Goal: Task Accomplishment & Management: Use online tool/utility

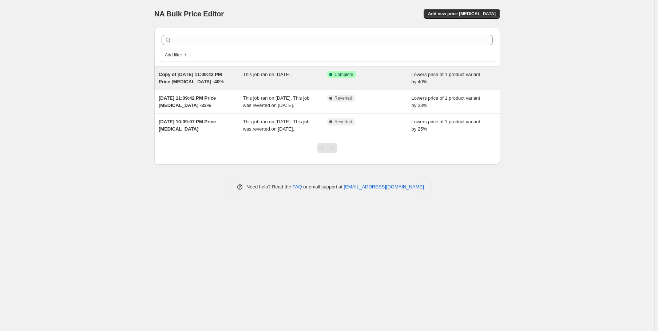
click at [360, 75] on div "Success Complete Complete" at bounding box center [363, 74] width 73 height 7
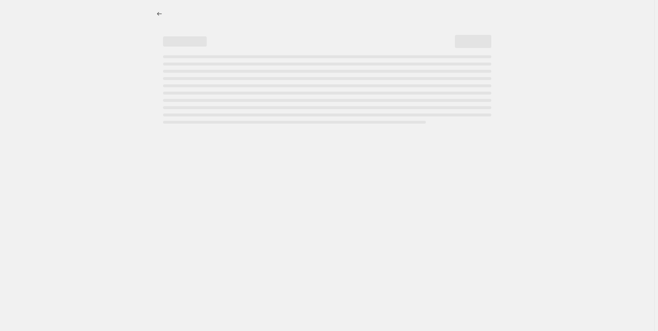
select select "percentage"
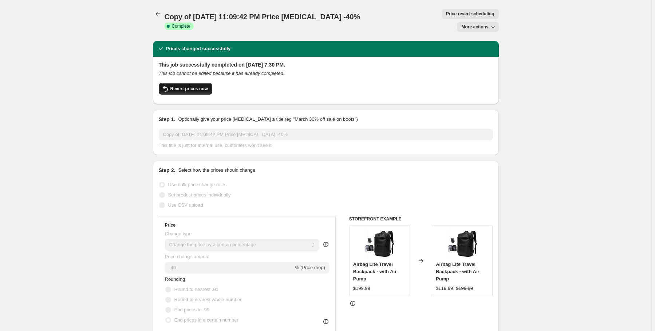
click at [195, 83] on button "Revert prices now" at bounding box center [185, 89] width 53 height 12
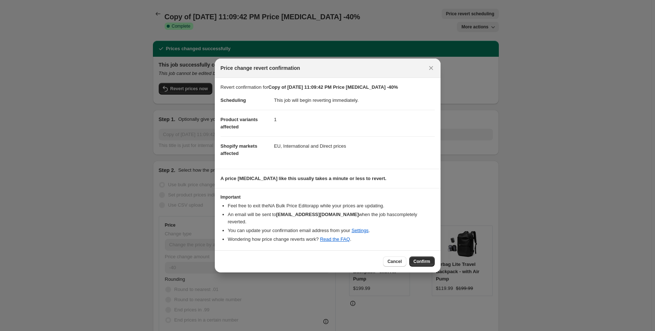
drag, startPoint x: 426, startPoint y: 256, endPoint x: 422, endPoint y: 253, distance: 5.2
click at [422, 257] on button "Confirm" at bounding box center [421, 262] width 25 height 10
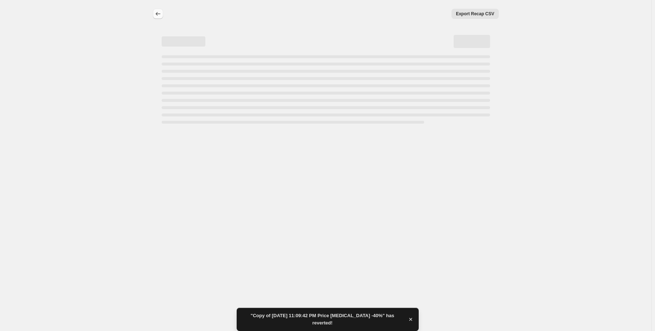
select select "percentage"
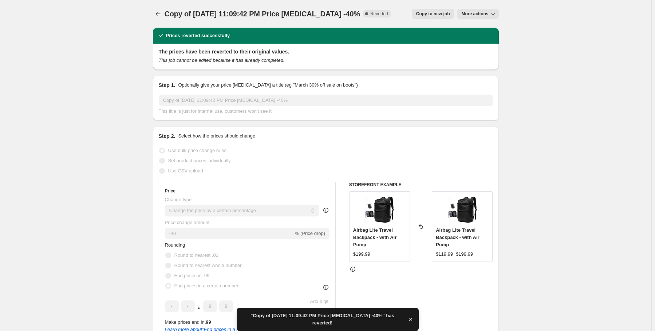
click at [435, 15] on span "Copy to new job" at bounding box center [433, 14] width 34 height 6
select select "percentage"
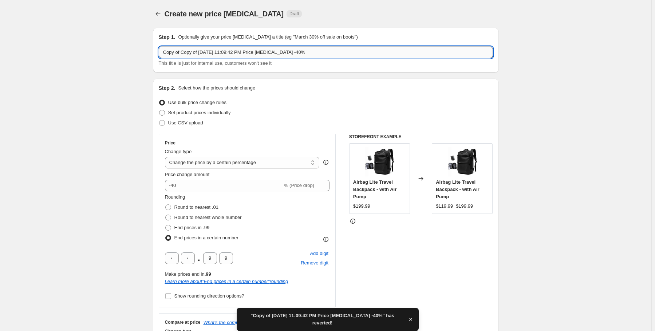
click at [328, 54] on input "Copy of Copy of [DATE] 11:09:42 PM Price [MEDICAL_DATA] -40%" at bounding box center [326, 53] width 334 height 12
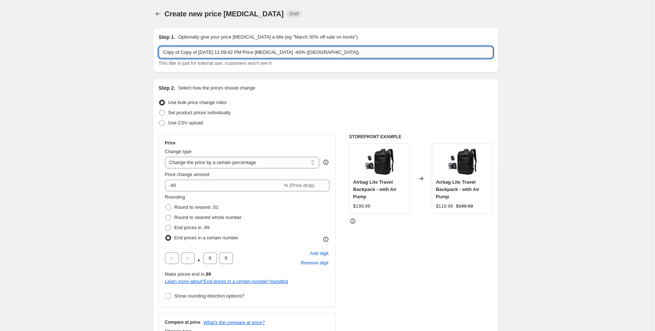
drag, startPoint x: 291, startPoint y: 50, endPoint x: 180, endPoint y: 55, distance: 111.1
click at [180, 55] on input "Copy of Copy of [DATE] 11:09:42 PM Price [MEDICAL_DATA] -40% ([GEOGRAPHIC_DATA])" at bounding box center [326, 53] width 334 height 12
click at [253, 51] on input "Copy of Copy of [DATE] 11:09:42 PM Price [MEDICAL_DATA] -40% ([GEOGRAPHIC_DATA])" at bounding box center [326, 53] width 334 height 12
drag, startPoint x: 248, startPoint y: 51, endPoint x: 252, endPoint y: 54, distance: 4.7
click at [202, 52] on input "Copy of Copy of [DATE] 11:09:42 PM Price [MEDICAL_DATA] -40% ([GEOGRAPHIC_DATA])" at bounding box center [326, 53] width 334 height 12
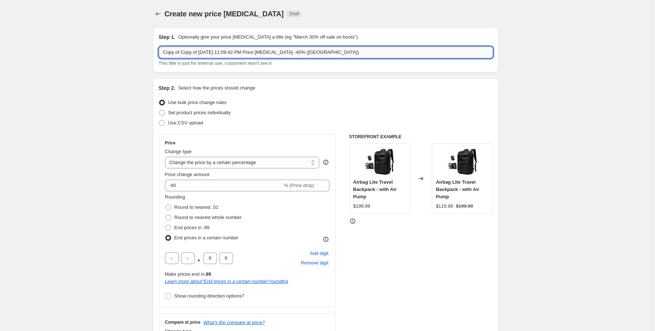
drag, startPoint x: 256, startPoint y: 53, endPoint x: 162, endPoint y: 52, distance: 94.6
click at [162, 52] on input "Copy of Copy of [DATE] 11:09:42 PM Price [MEDICAL_DATA] -40% ([GEOGRAPHIC_DATA])" at bounding box center [326, 53] width 334 height 12
type input "Price [MEDICAL_DATA] -40% ([GEOGRAPHIC_DATA])"
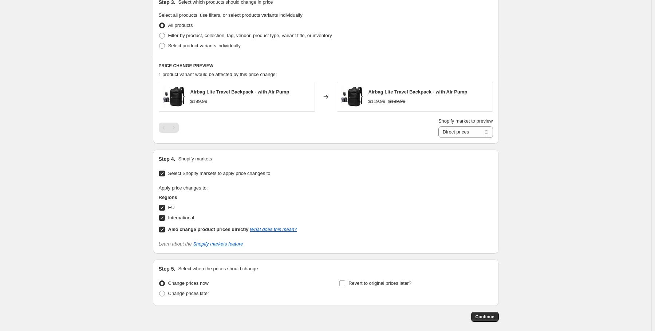
scroll to position [425, 0]
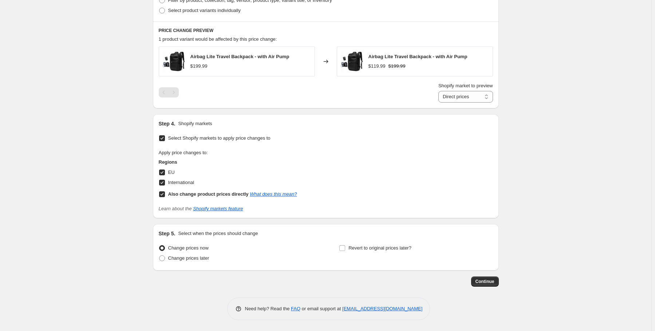
click at [164, 185] on input "International" at bounding box center [162, 183] width 6 height 6
checkbox input "false"
click at [490, 279] on span "Continue" at bounding box center [484, 282] width 19 height 6
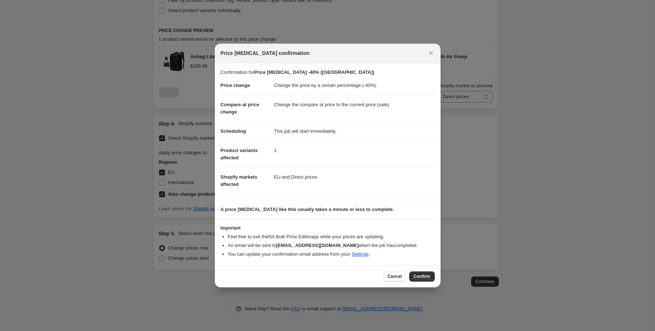
click at [389, 277] on span "Cancel" at bounding box center [394, 277] width 14 height 6
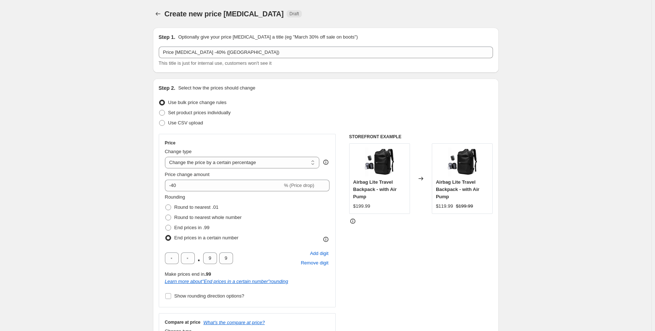
scroll to position [425, 0]
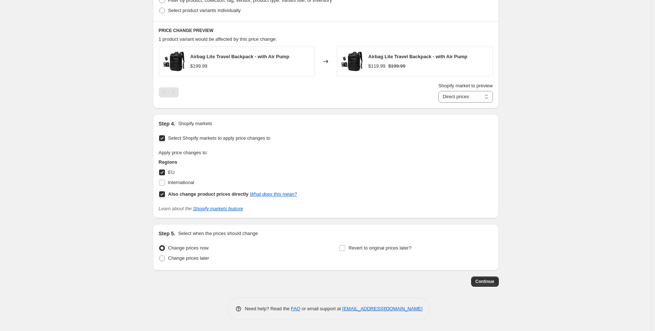
drag, startPoint x: 497, startPoint y: 286, endPoint x: 521, endPoint y: 186, distance: 102.9
click at [164, 192] on input "Also change product prices directly What does this mean?" at bounding box center [162, 194] width 6 height 6
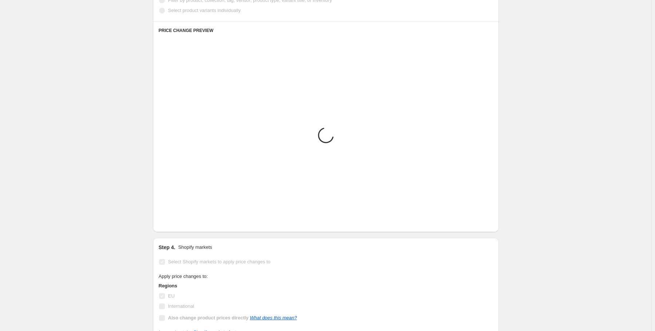
scroll to position [414, 0]
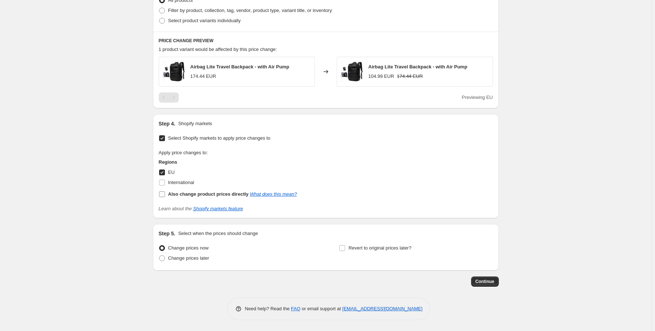
click at [164, 192] on input "Also change product prices directly What does this mean?" at bounding box center [162, 194] width 6 height 6
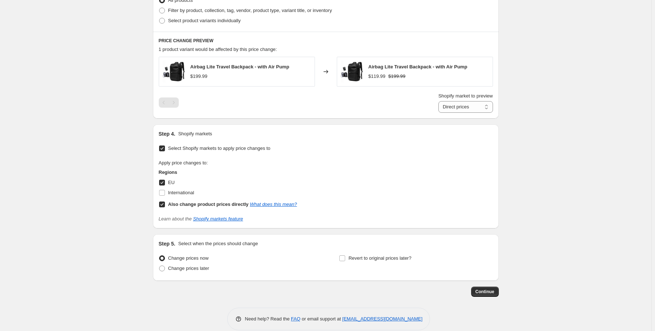
click at [162, 203] on input "Also change product prices directly What does this mean?" at bounding box center [162, 205] width 6 height 6
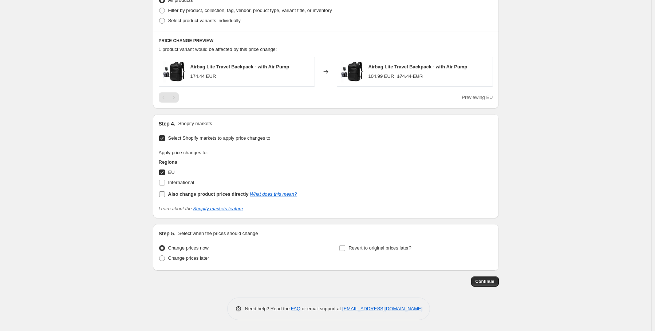
click at [164, 193] on input "Also change product prices directly What does this mean?" at bounding box center [162, 194] width 6 height 6
checkbox input "true"
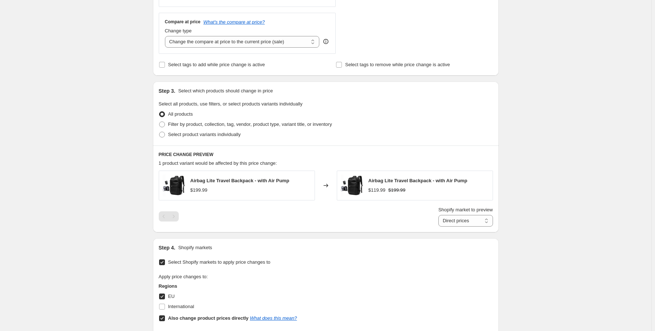
scroll to position [298, 0]
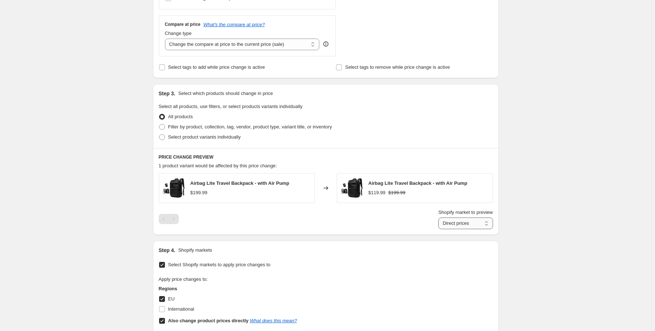
click at [480, 224] on select "Direct prices EU" at bounding box center [465, 224] width 55 height 12
click at [439, 218] on select "Direct prices EU" at bounding box center [465, 224] width 55 height 12
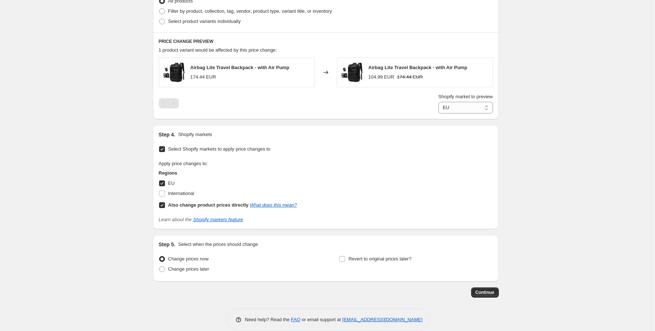
scroll to position [414, 0]
click at [486, 111] on select "Direct prices EU" at bounding box center [465, 107] width 55 height 12
select select "direct"
click at [439, 101] on select "Direct prices EU" at bounding box center [465, 107] width 55 height 12
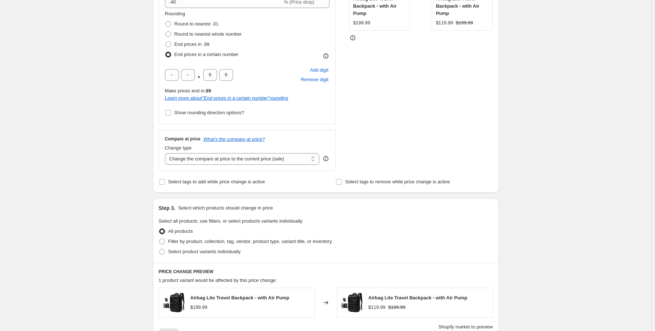
scroll to position [182, 0]
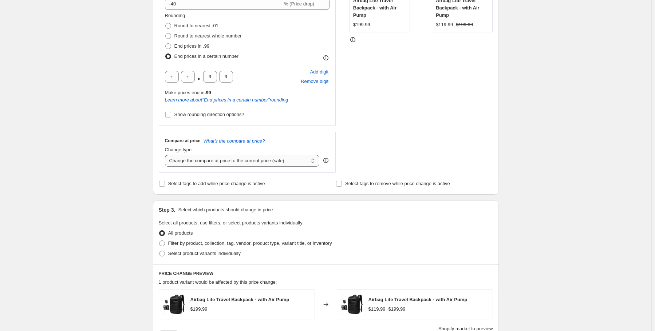
click at [305, 162] on select "Change the compare at price to the current price (sale) Change the compare at p…" at bounding box center [242, 161] width 155 height 12
click at [587, 130] on div "Create new price [MEDICAL_DATA]. This page is ready Create new price [MEDICAL_D…" at bounding box center [325, 196] width 651 height 756
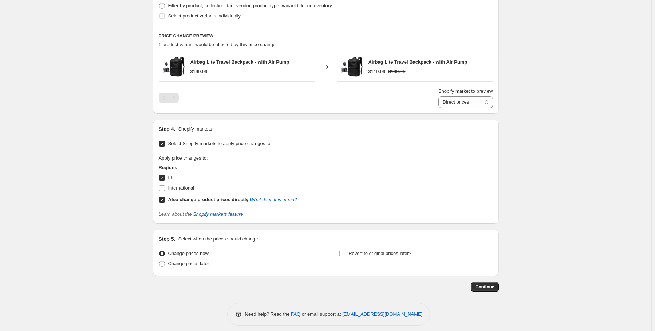
scroll to position [425, 0]
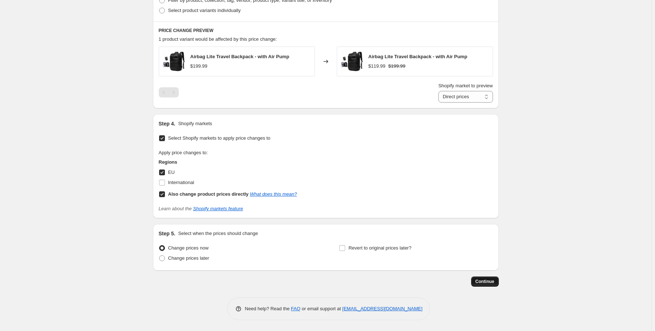
click at [489, 282] on span "Continue" at bounding box center [484, 282] width 19 height 6
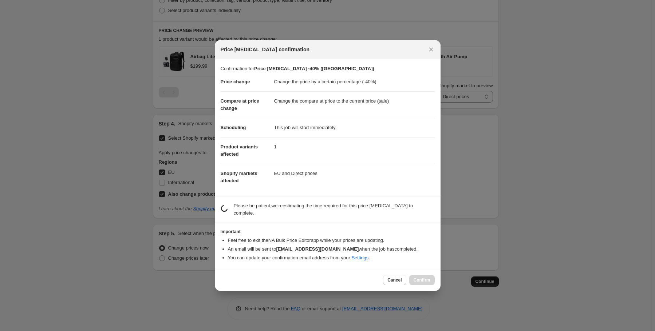
scroll to position [0, 0]
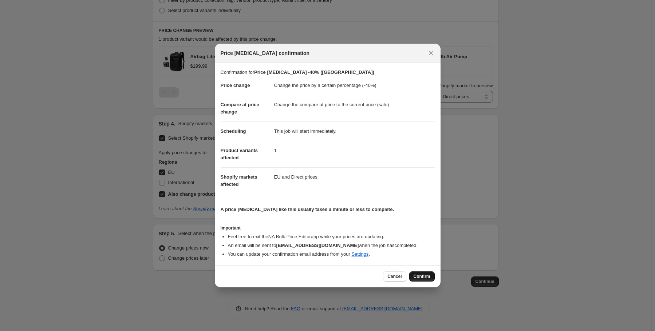
click at [422, 275] on span "Confirm" at bounding box center [421, 277] width 17 height 6
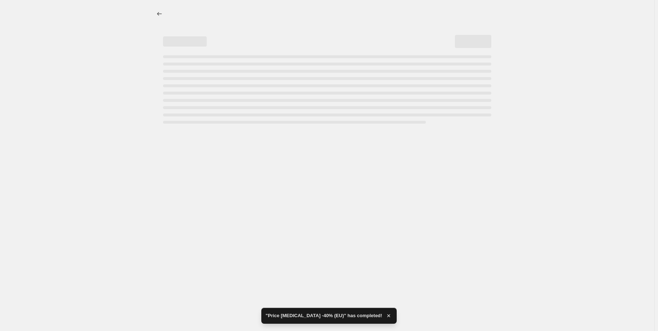
select select "percentage"
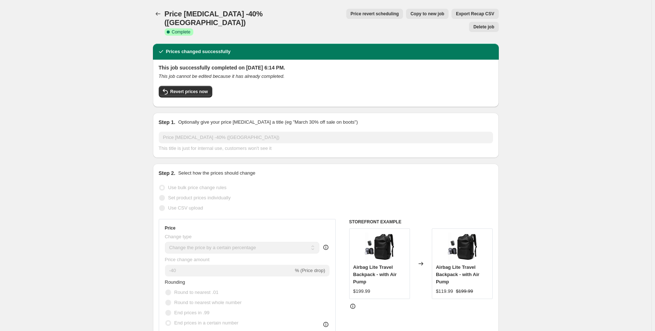
click at [410, 16] on span "Copy to new job" at bounding box center [427, 14] width 34 height 6
select select "percentage"
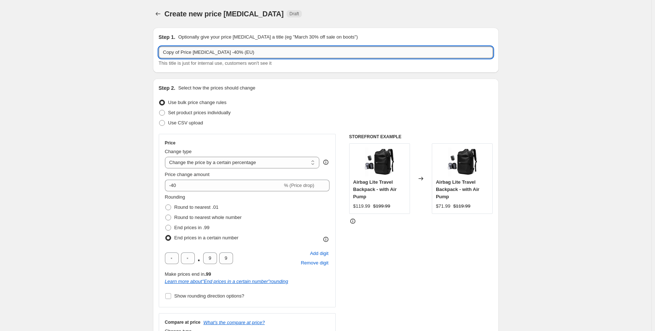
click at [234, 51] on input "Copy of Price [MEDICAL_DATA] -40% (EU)" at bounding box center [326, 53] width 334 height 12
type input "Copy of Price [MEDICAL_DATA] -40% (NON EU)"
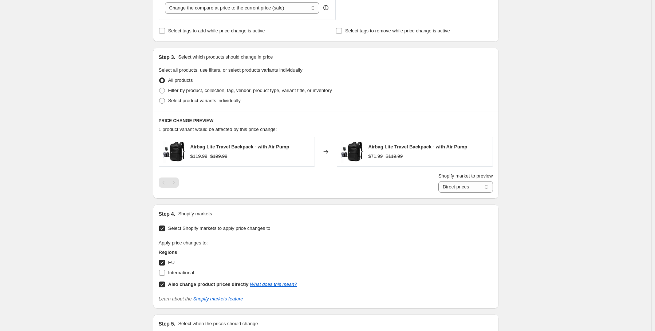
scroll to position [378, 0]
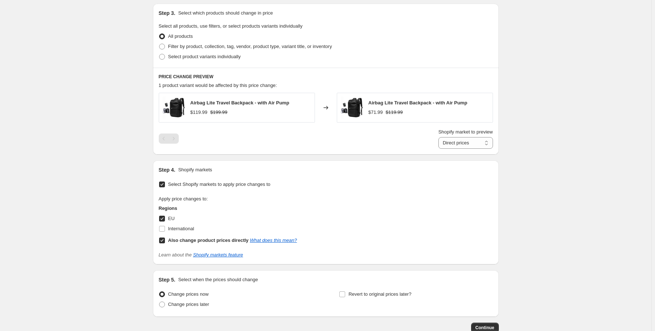
click at [162, 218] on input "EU" at bounding box center [162, 219] width 6 height 6
checkbox input "false"
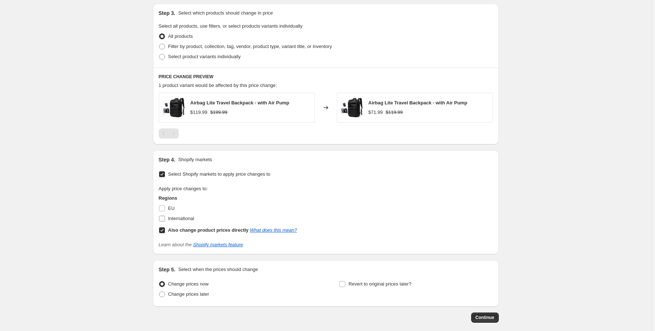
click at [163, 220] on input "International" at bounding box center [162, 219] width 6 height 6
checkbox input "true"
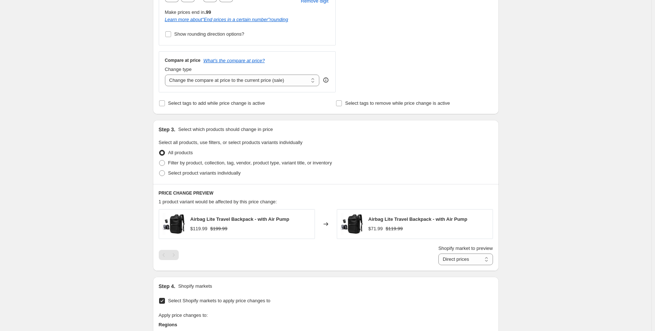
scroll to position [262, 0]
click at [563, 188] on div "Create new price [MEDICAL_DATA]. This page is ready Create new price [MEDICAL_D…" at bounding box center [325, 116] width 651 height 756
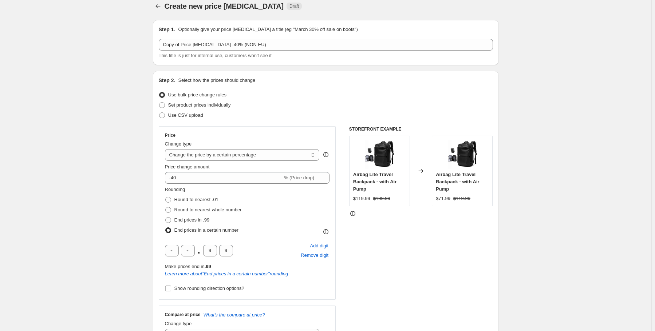
scroll to position [0, 0]
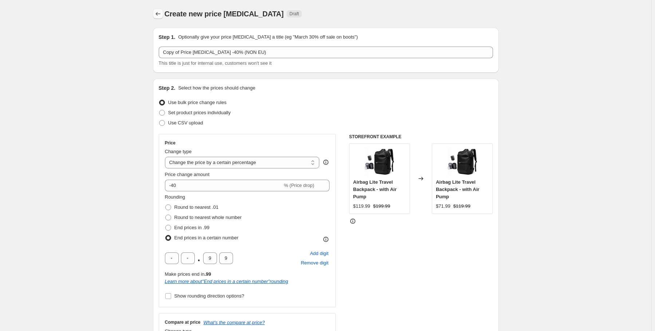
click at [160, 9] on button "Price change jobs" at bounding box center [158, 14] width 10 height 10
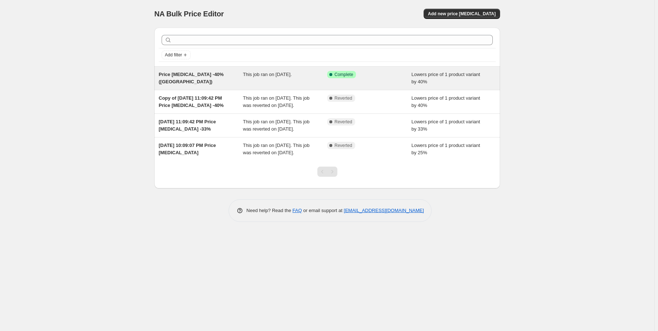
click at [371, 82] on div "Success Complete Complete" at bounding box center [369, 78] width 84 height 15
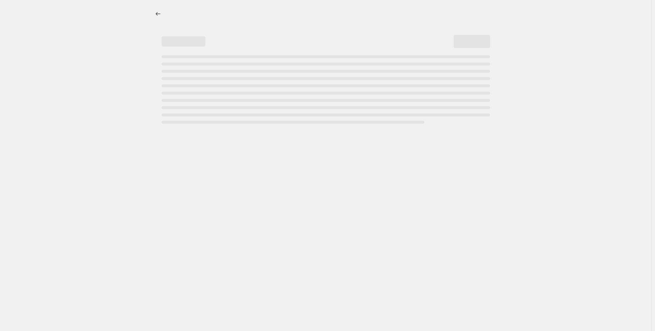
select select "percentage"
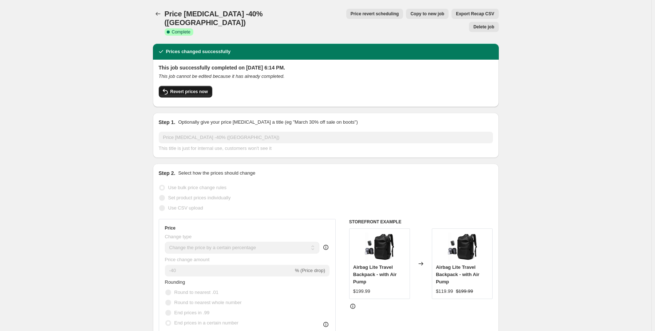
click at [195, 89] on span "Revert prices now" at bounding box center [188, 92] width 37 height 6
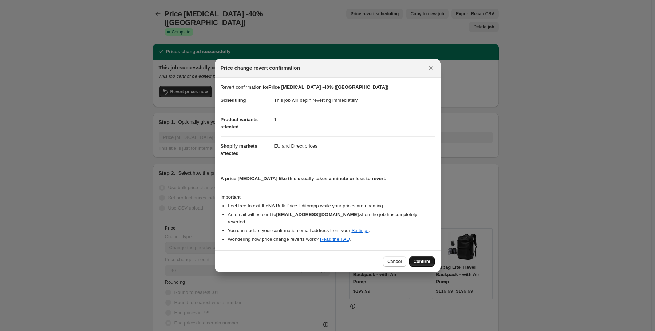
click at [420, 260] on span "Confirm" at bounding box center [421, 262] width 17 height 6
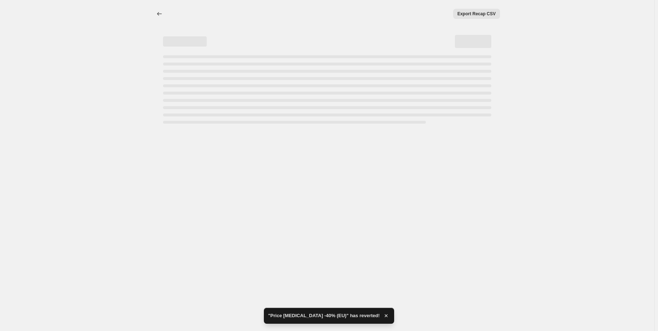
select select "percentage"
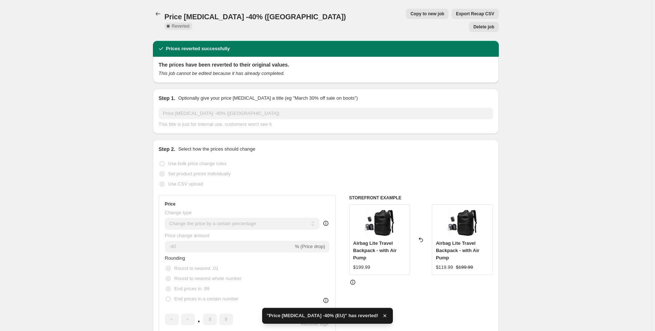
click at [412, 16] on span "Copy to new job" at bounding box center [427, 14] width 34 height 6
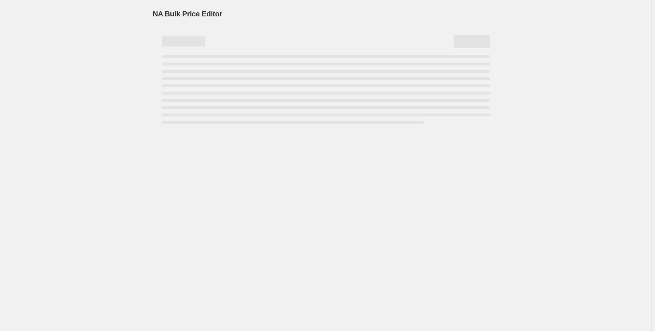
select select "percentage"
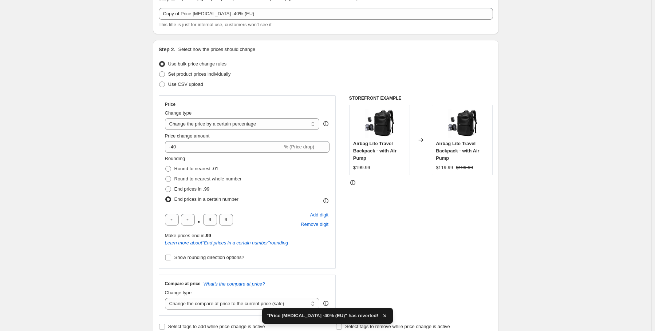
scroll to position [58, 0]
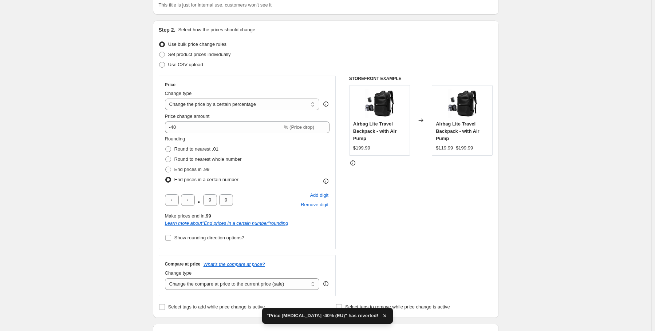
click at [390, 145] on div "$199.99" at bounding box center [379, 147] width 53 height 7
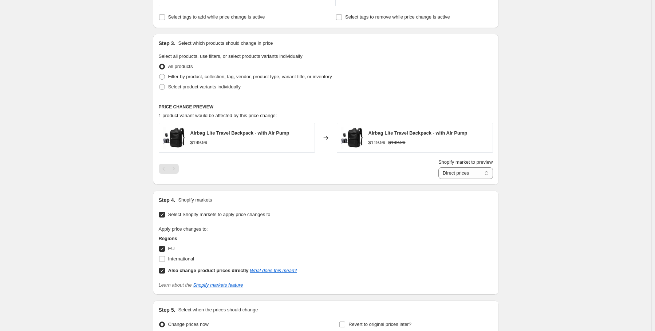
scroll to position [349, 0]
click at [164, 270] on input "Also change product prices directly What does this mean?" at bounding box center [162, 270] width 6 height 6
checkbox input "false"
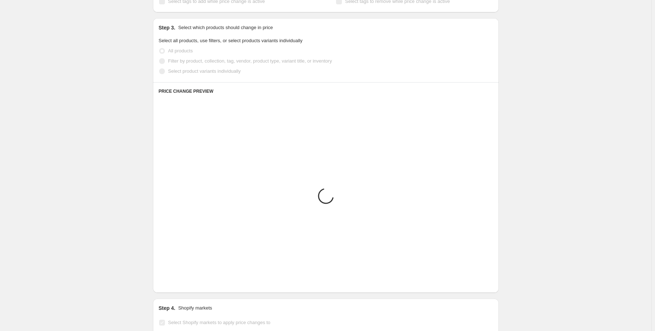
scroll to position [414, 0]
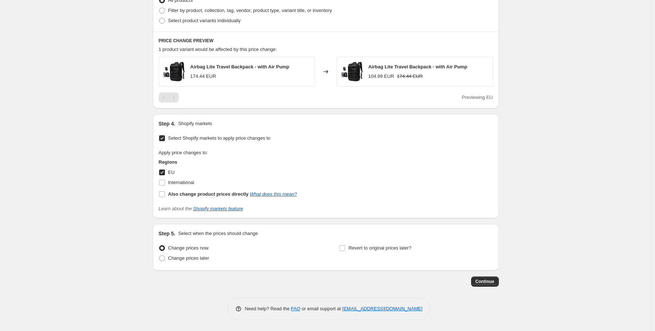
click at [346, 192] on div "Apply price changes to: Regions EU International Also change product prices dir…" at bounding box center [326, 174] width 334 height 50
